Goal: Information Seeking & Learning: Learn about a topic

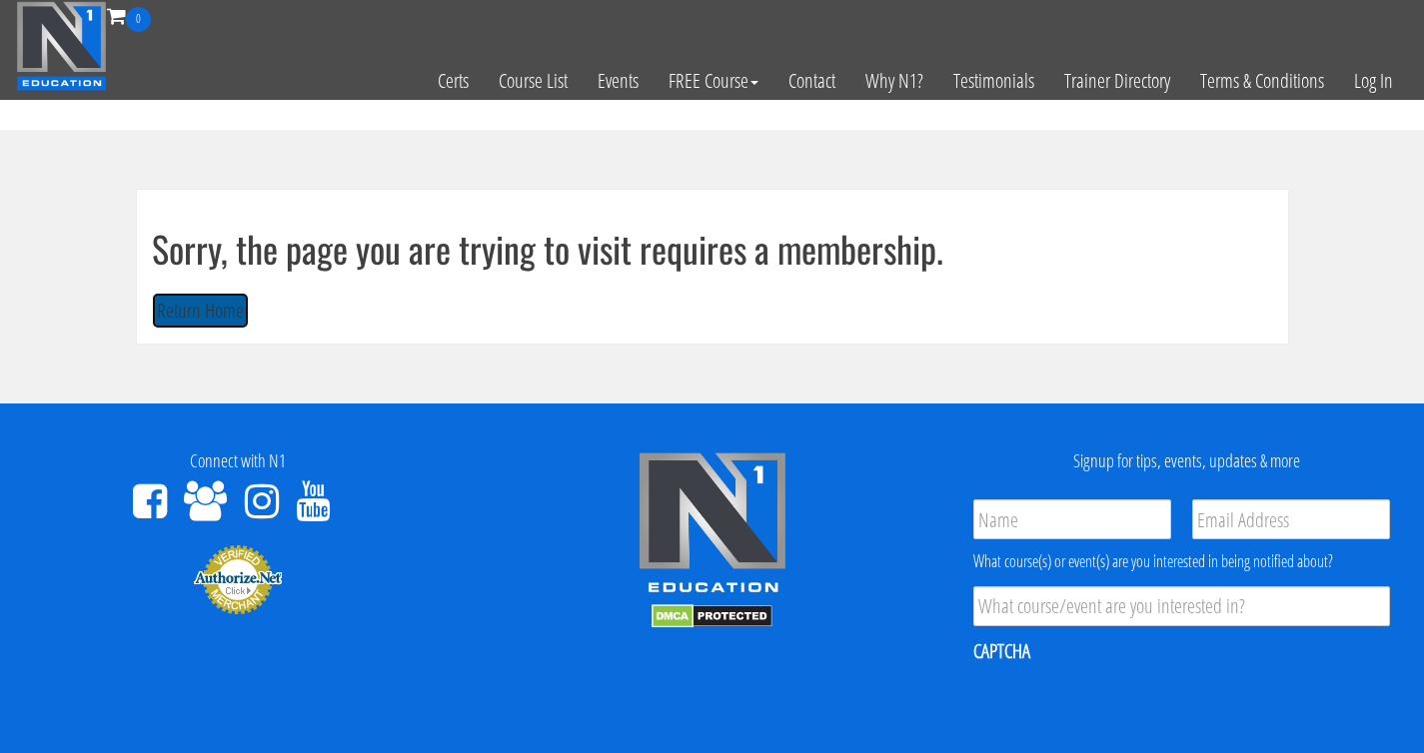
click at [231, 309] on button "Return Home" at bounding box center [200, 311] width 97 height 37
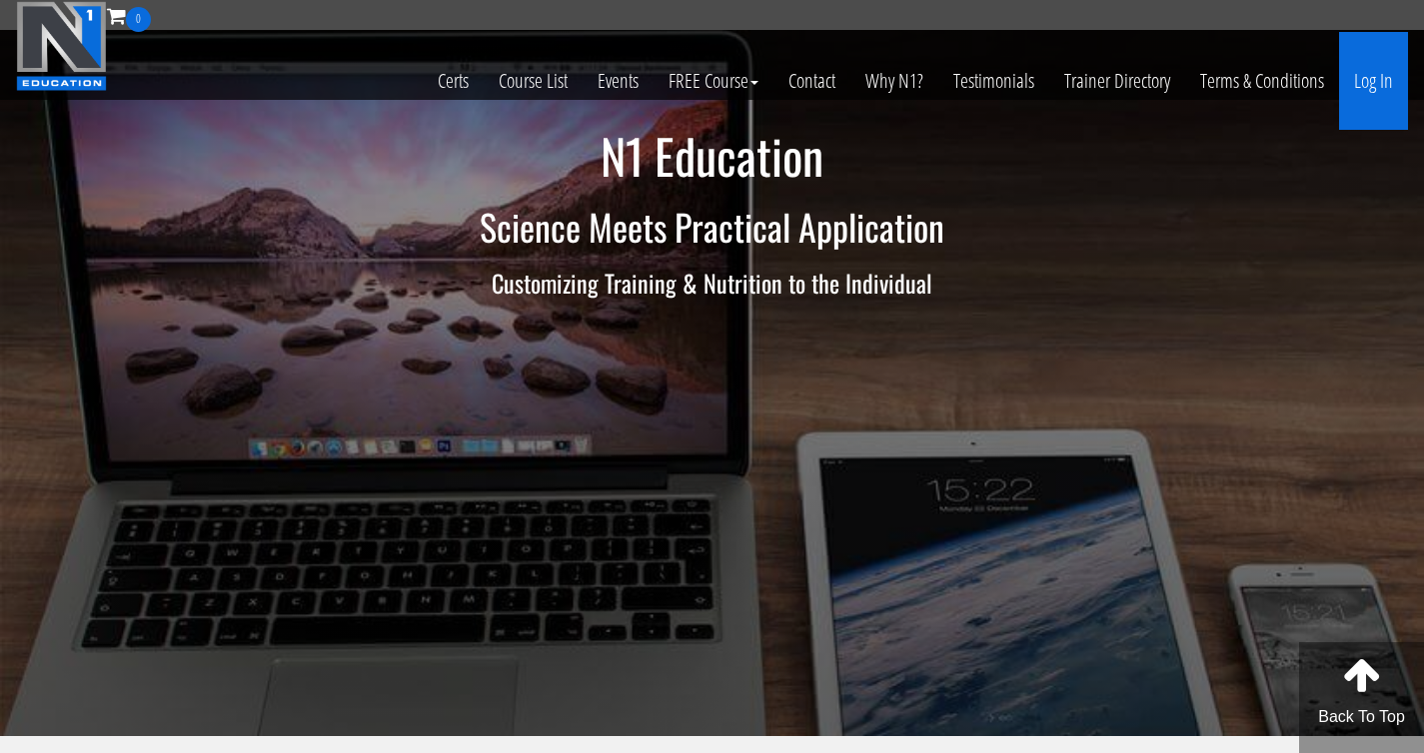
click at [1360, 77] on link "Log In" at bounding box center [1373, 81] width 69 height 98
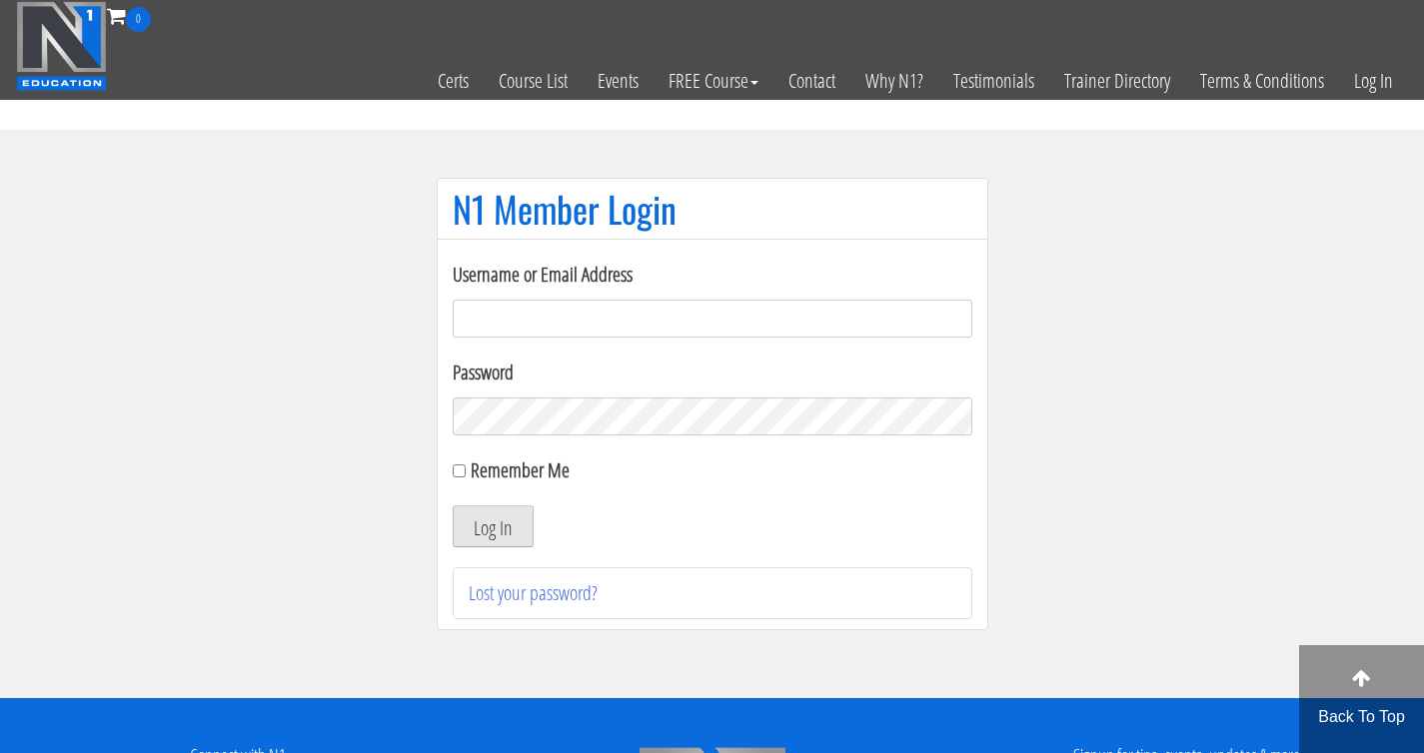
type input "teacherofhabit23@gmail.com"
click at [522, 524] on button "Log In" at bounding box center [493, 527] width 81 height 42
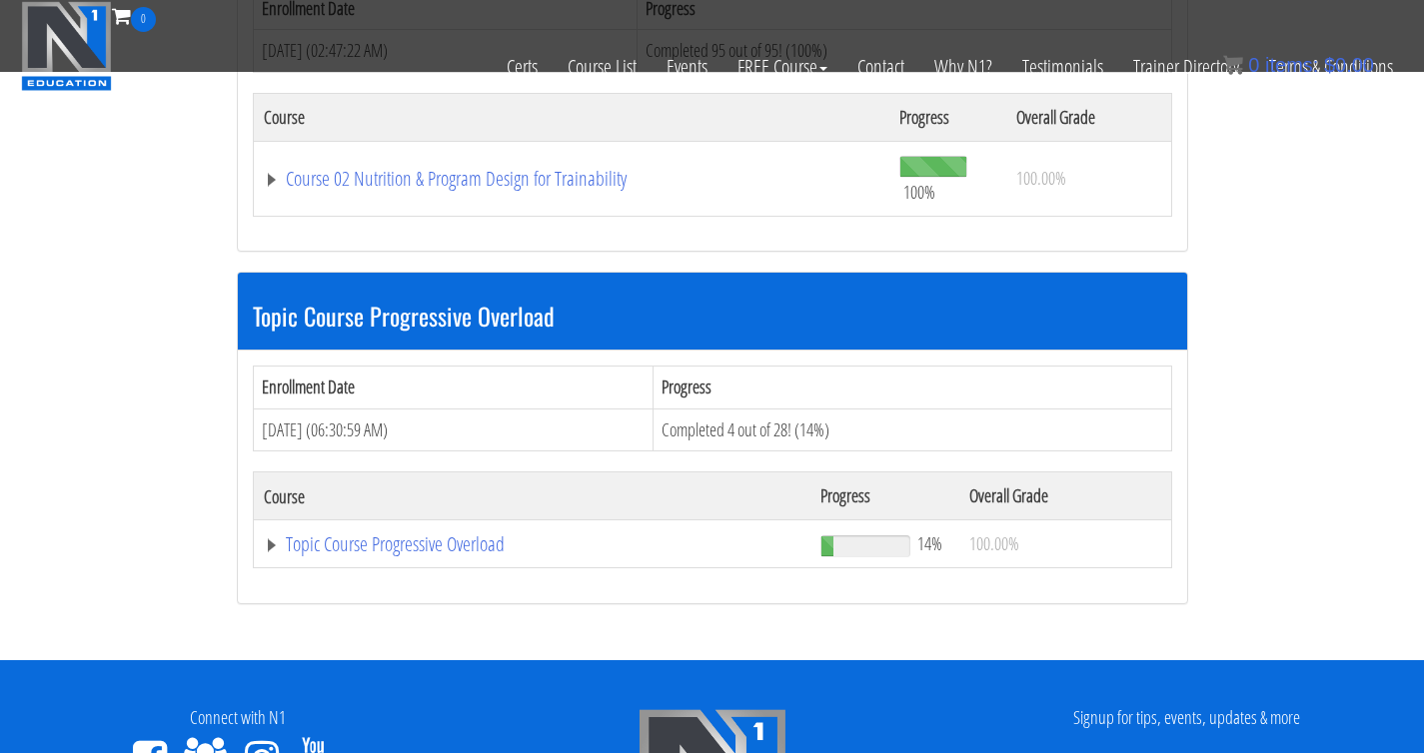
scroll to position [1155, 0]
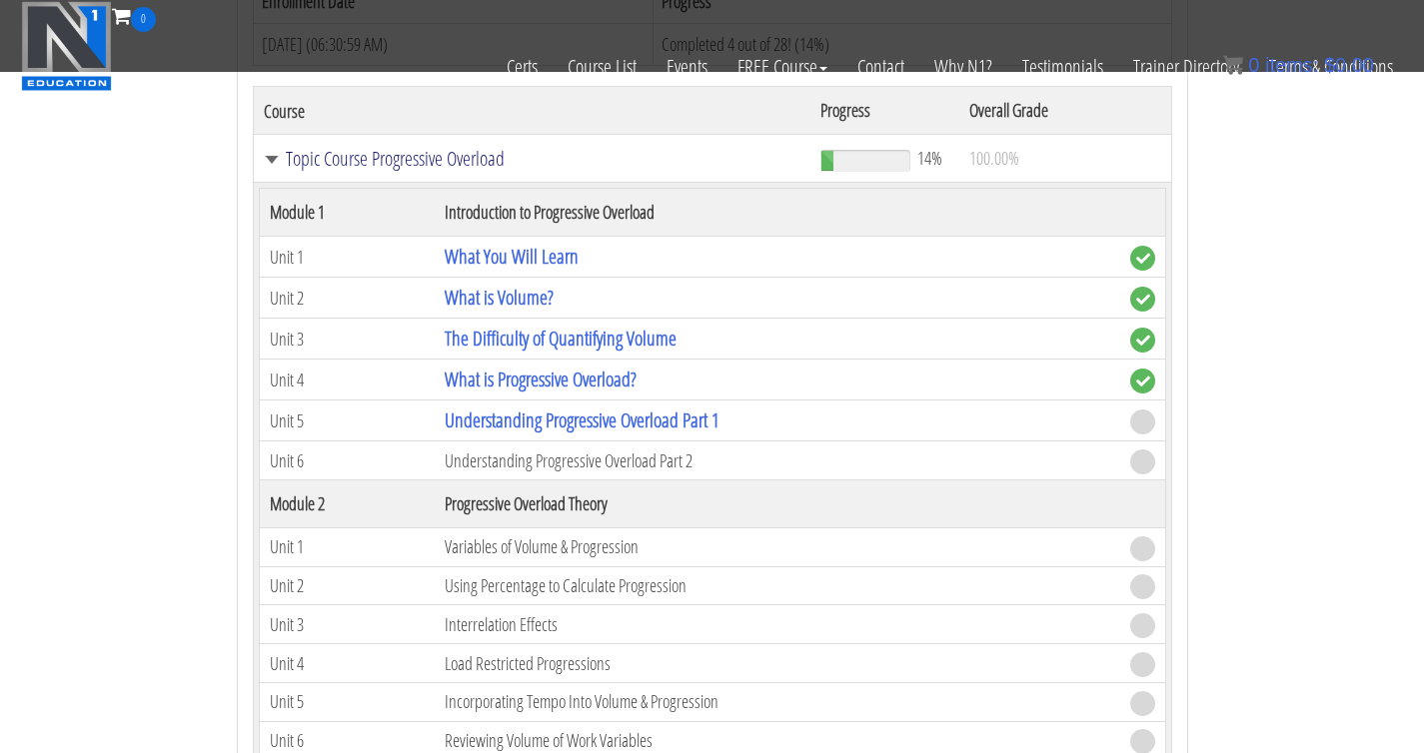
scroll to position [1543, 0]
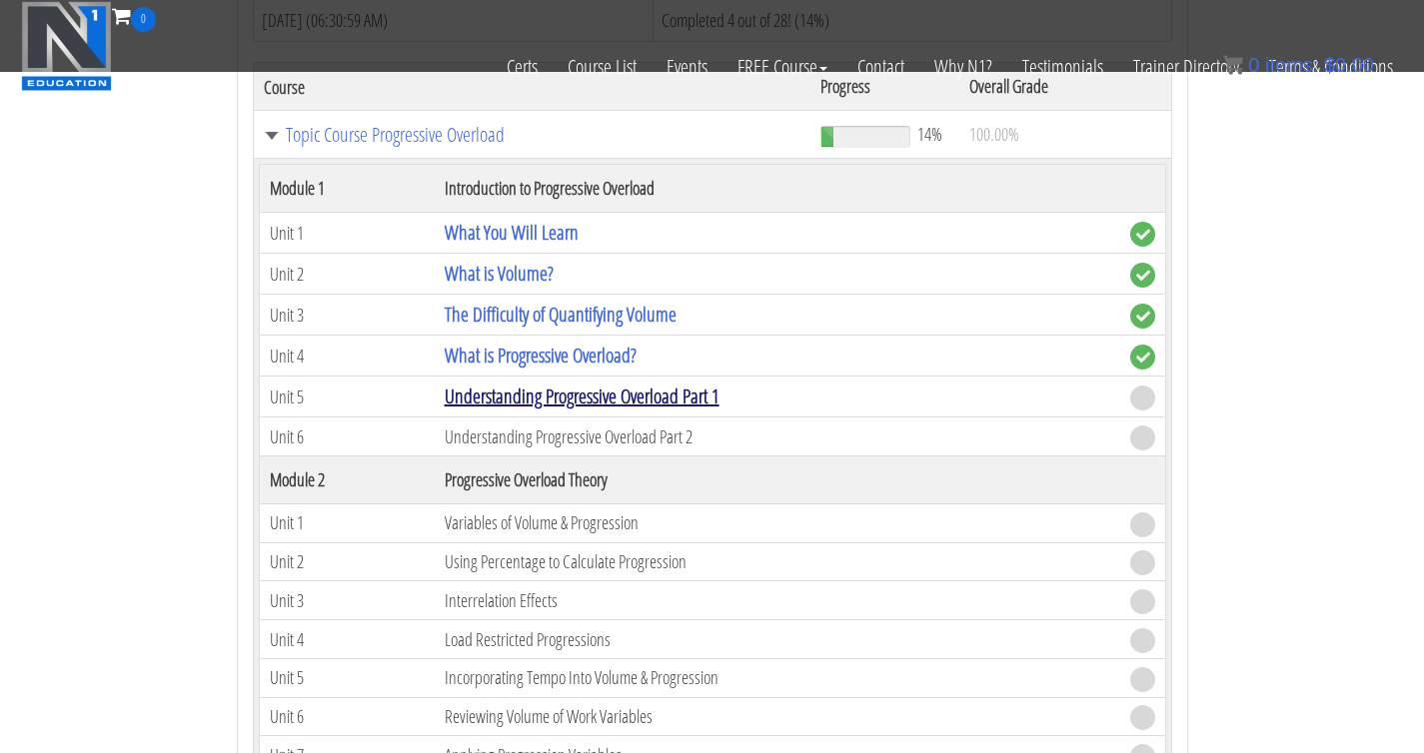
click at [541, 398] on link "Understanding Progressive Overload Part 1" at bounding box center [582, 396] width 275 height 27
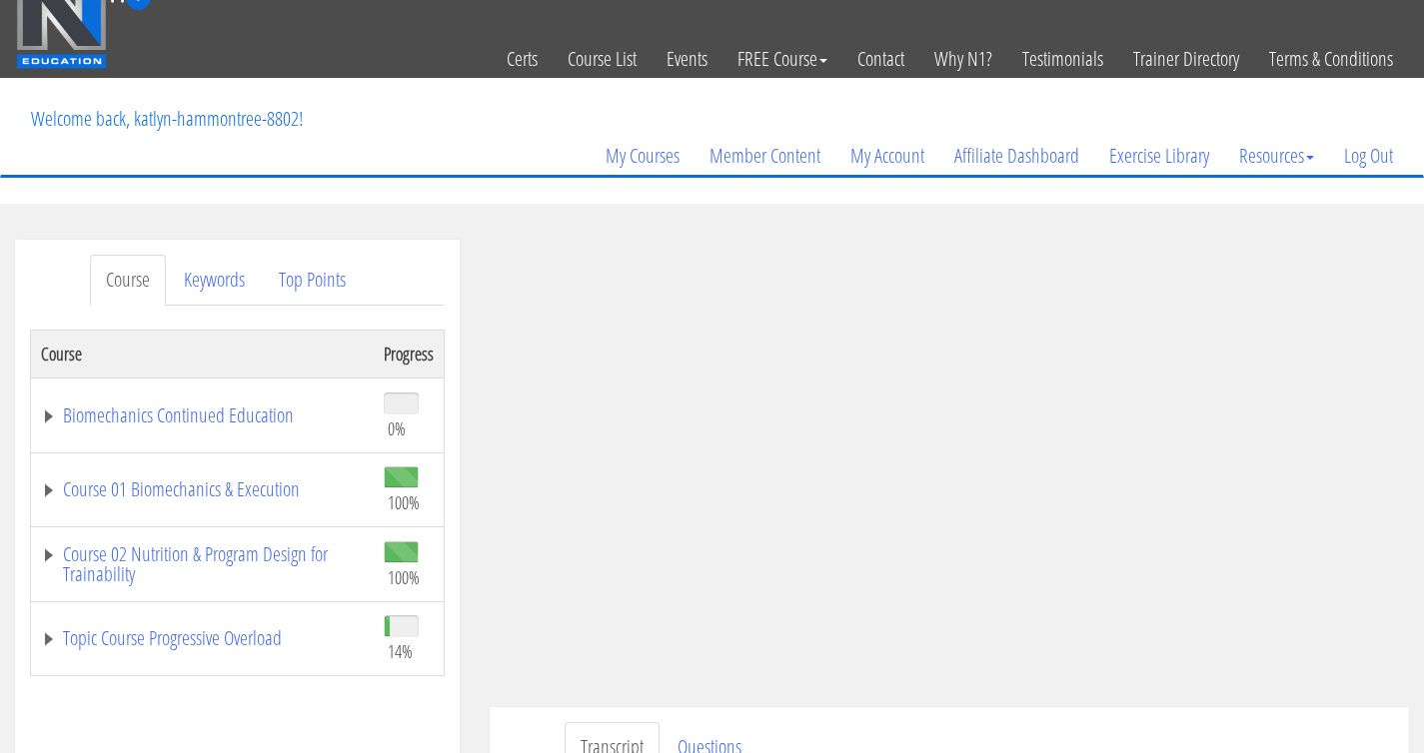
scroll to position [24, 0]
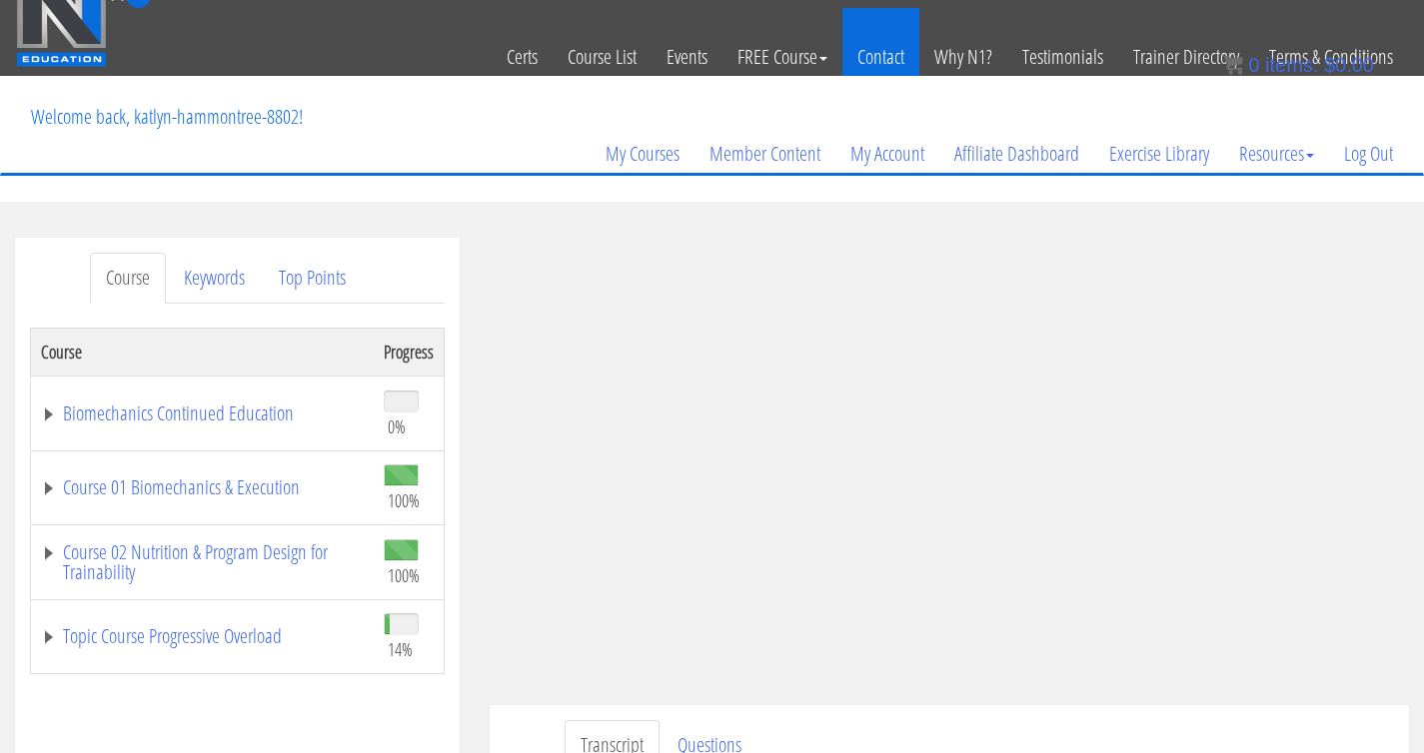
click at [877, 31] on link "Contact" at bounding box center [880, 57] width 77 height 98
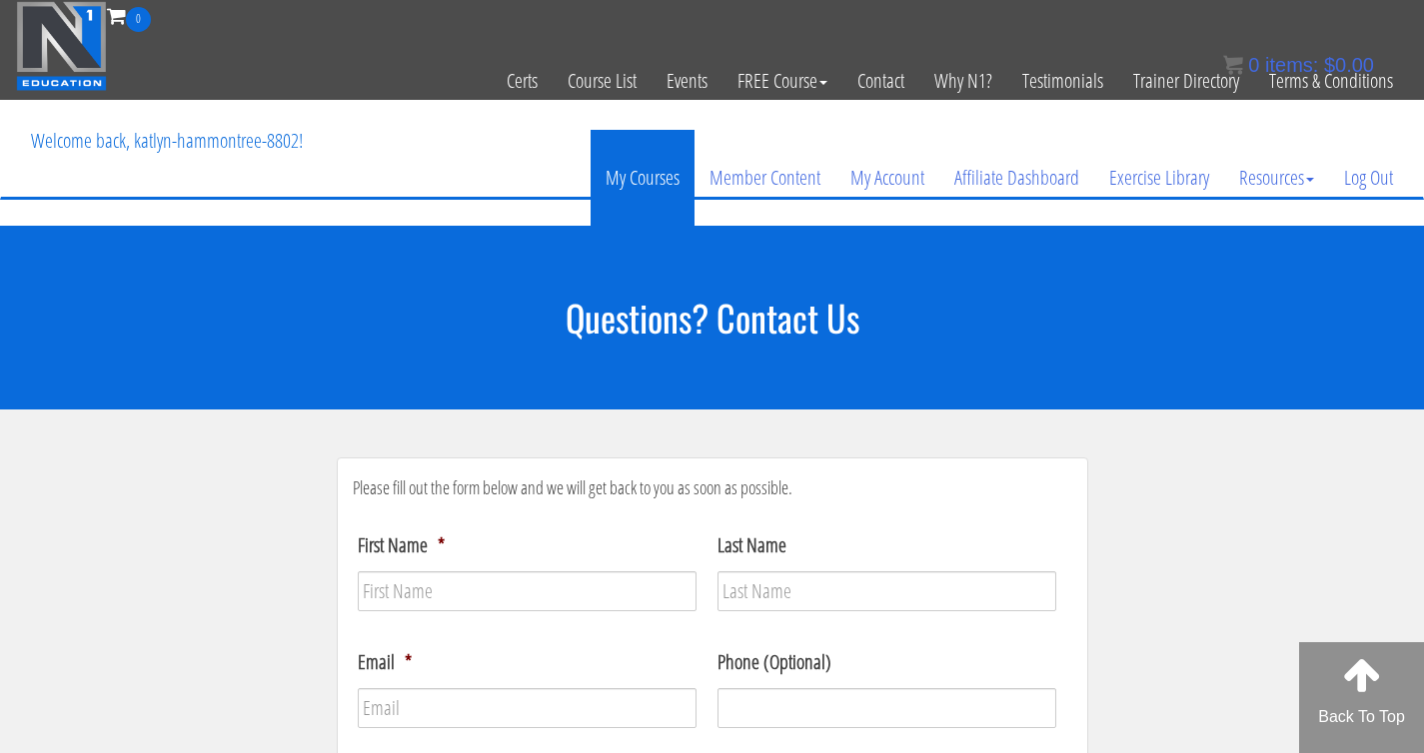
click at [647, 181] on link "My Courses" at bounding box center [642, 178] width 104 height 96
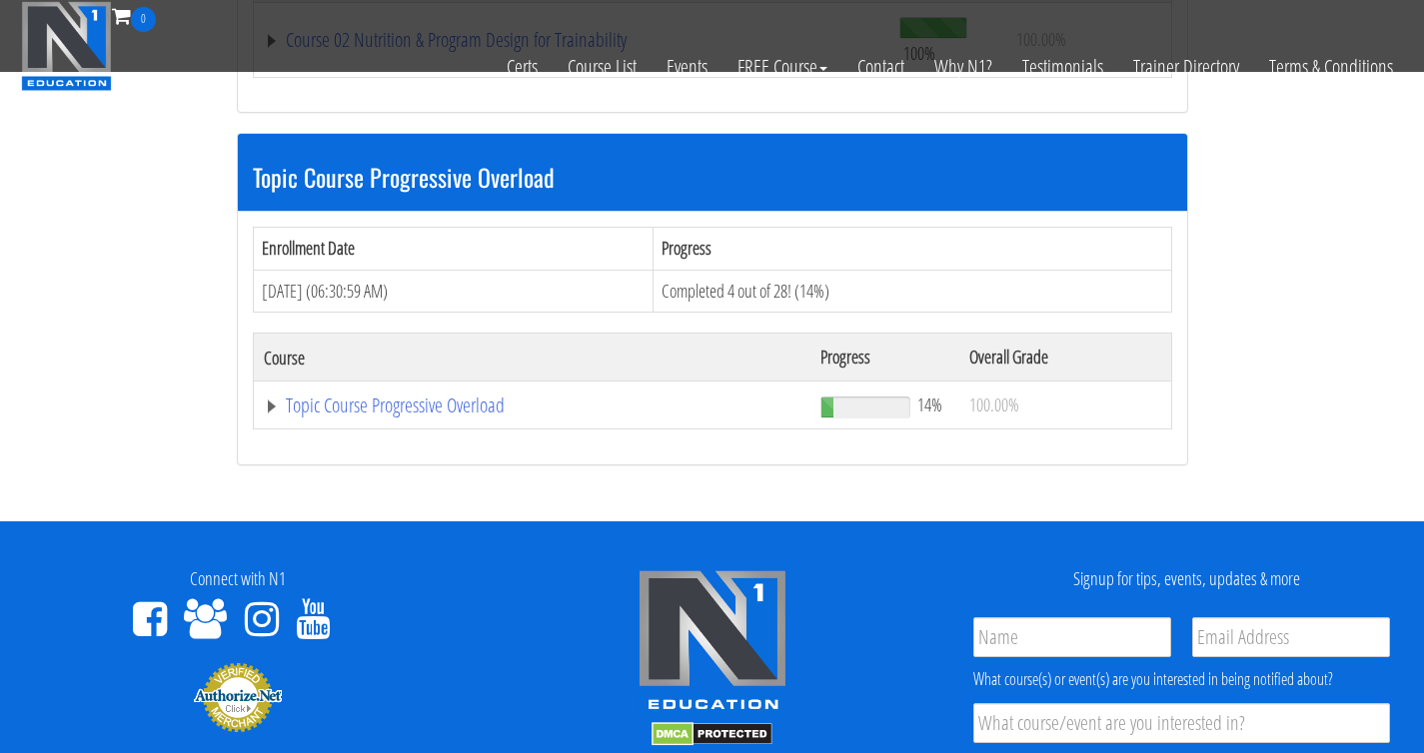
scroll to position [1345, 0]
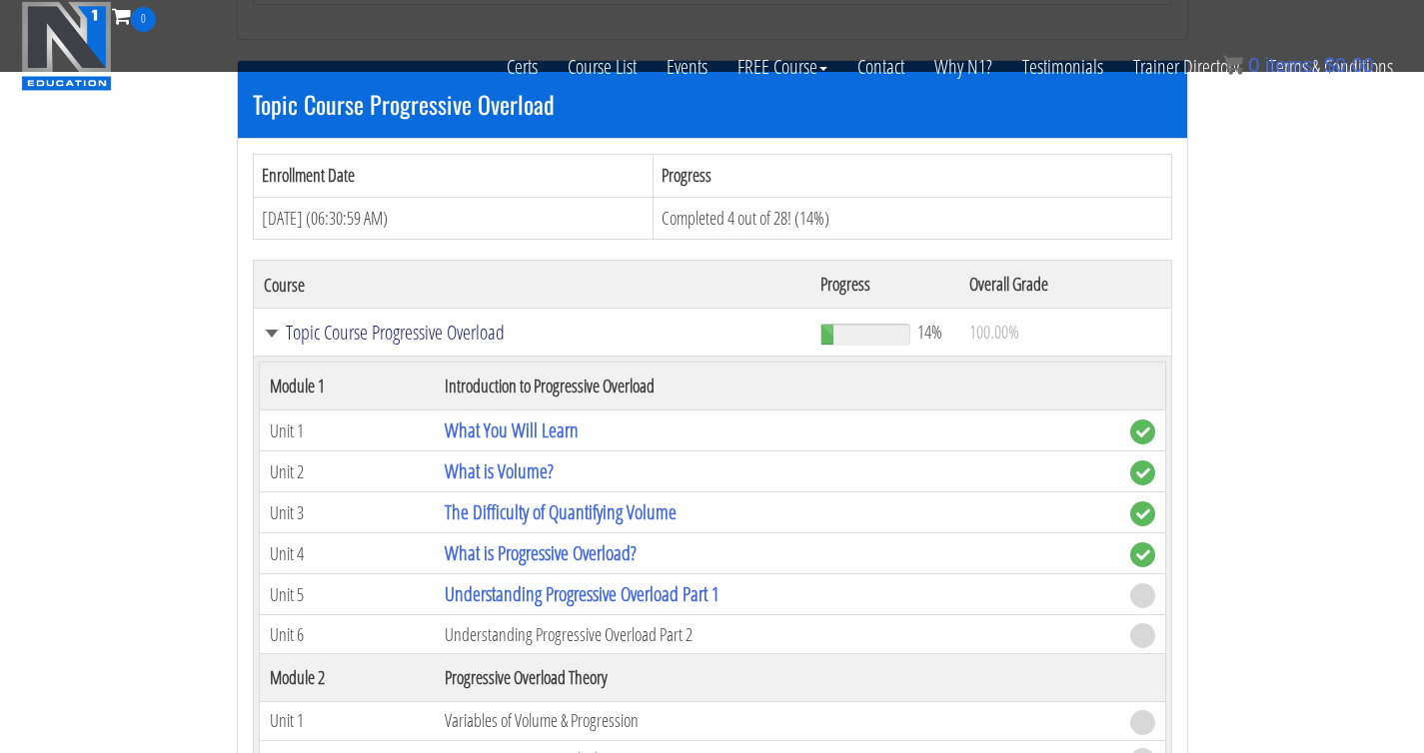
scroll to position [1362, 0]
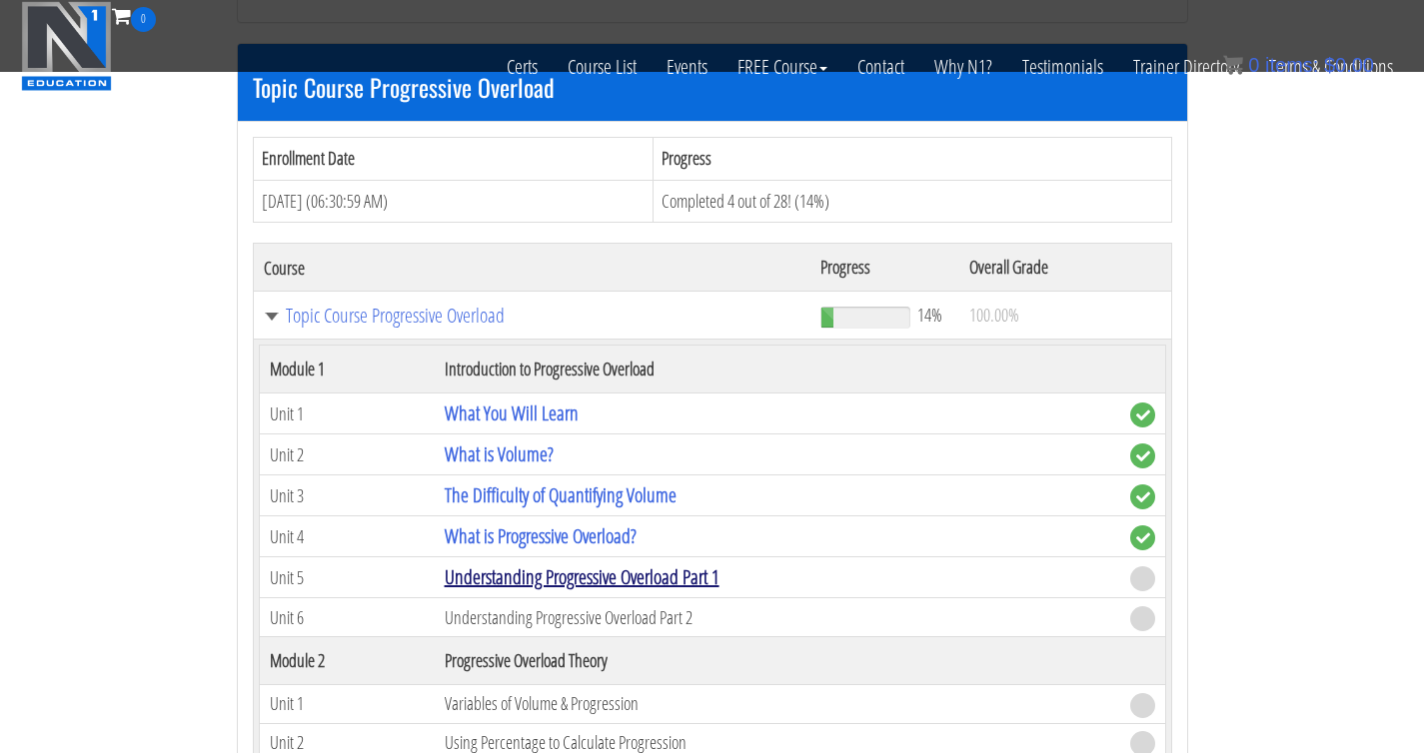
click at [606, 581] on link "Understanding Progressive Overload Part 1" at bounding box center [582, 576] width 275 height 27
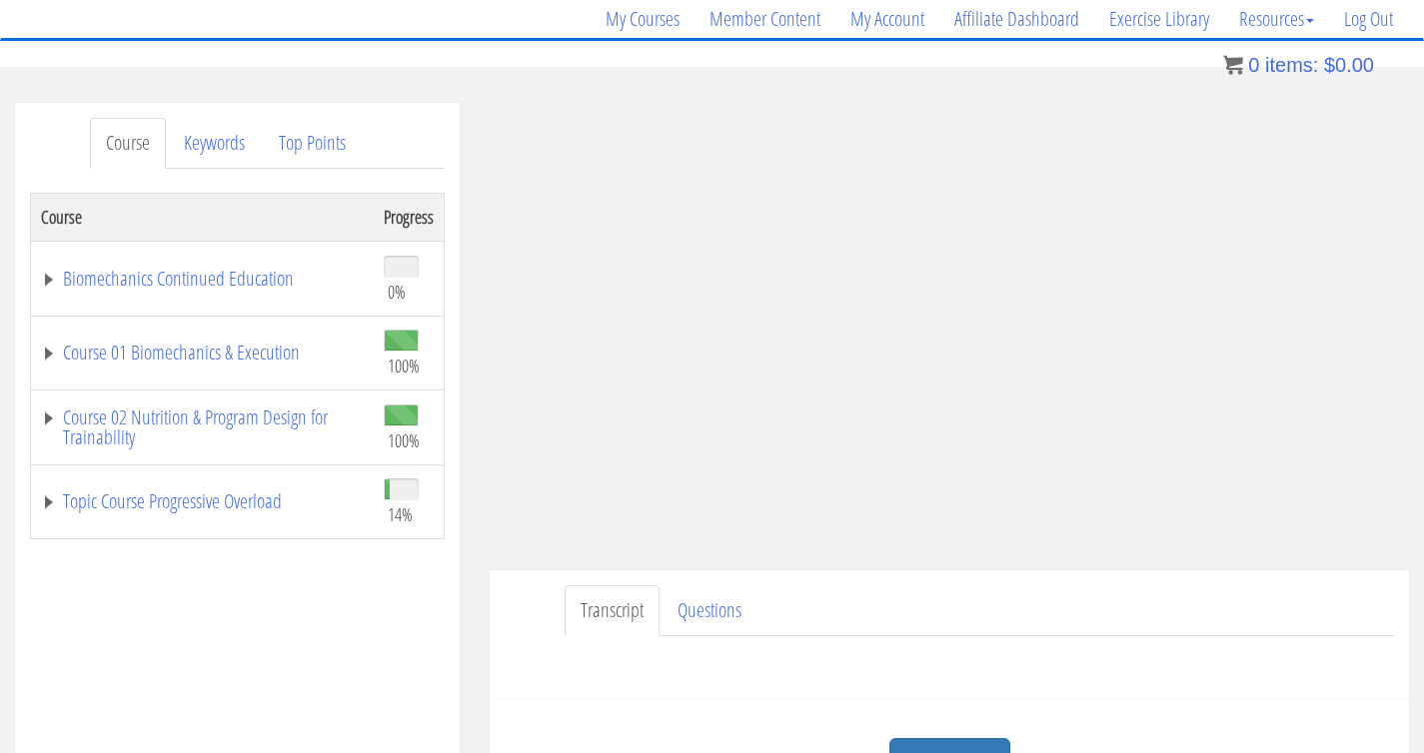
scroll to position [162, 0]
click at [47, 499] on link "Topic Course Progressive Overload" at bounding box center [202, 499] width 323 height 20
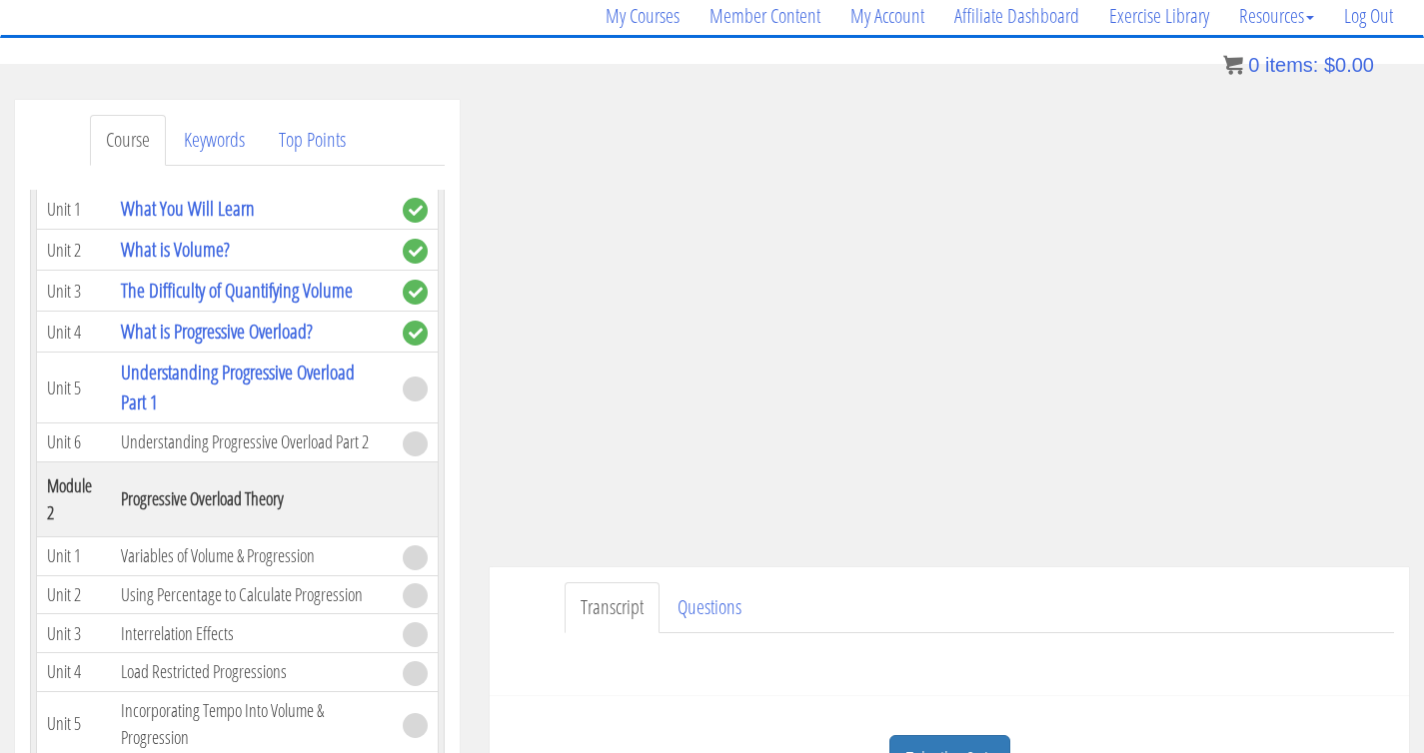
scroll to position [447, 0]
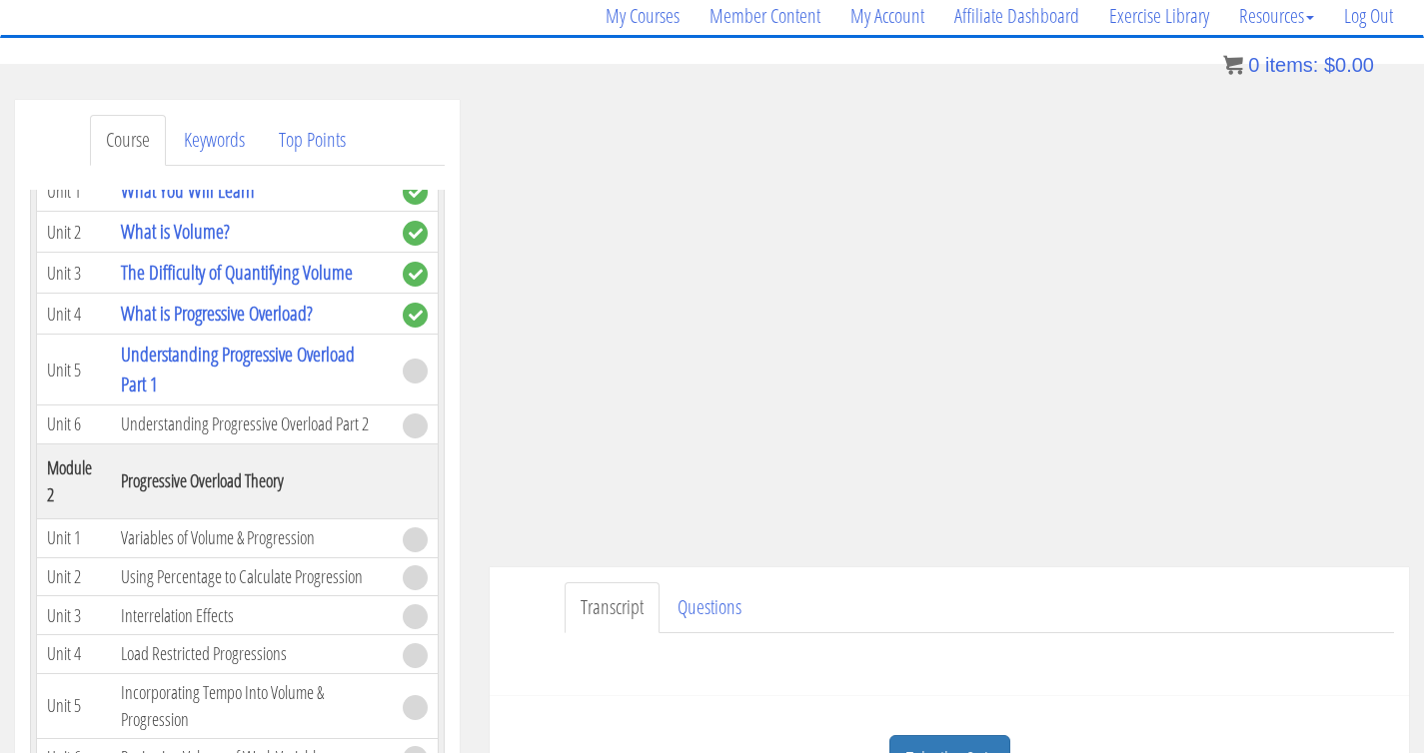
click at [541, 577] on div "Transcript Questions Questions on this unit? Name * First Last Email * Enter Em…" at bounding box center [949, 631] width 919 height 129
click at [1210, 589] on ul "Transcript Questions" at bounding box center [978, 607] width 829 height 51
click at [1251, 568] on div "Transcript Questions Questions on this unit? Name * First Last Email * Enter Em…" at bounding box center [949, 631] width 919 height 129
